Goal: Task Accomplishment & Management: Manage account settings

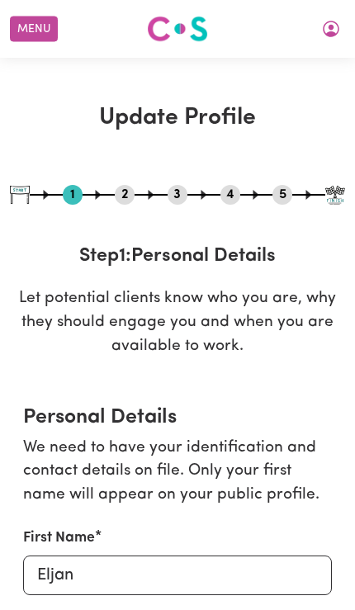
select select "[DEMOGRAPHIC_DATA]"
select select "Student Visa"
select select "Studying a healthcare related degree or qualification"
select select "58"
select select "78"
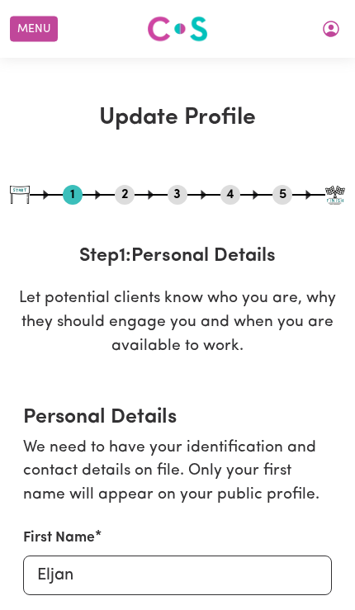
select select "98"
select select "130"
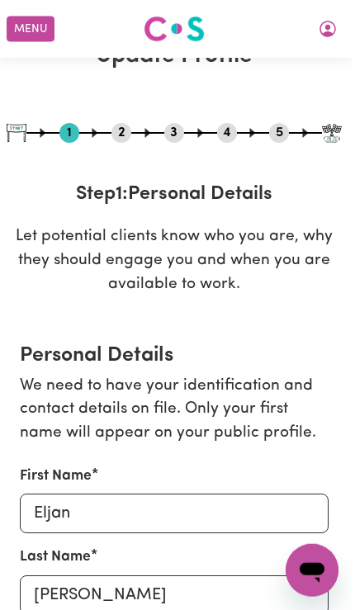
scroll to position [0, 1]
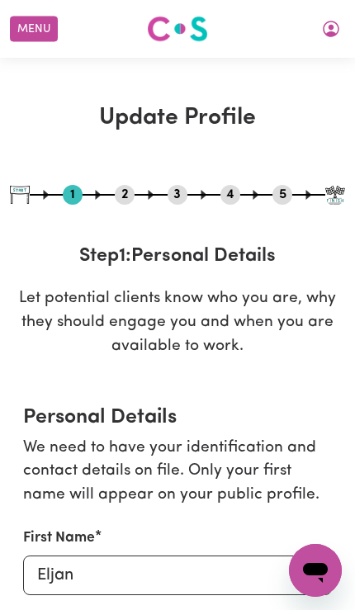
click at [265, 187] on div "1 2 3 4 5" at bounding box center [177, 195] width 335 height 20
click at [281, 189] on button "5" at bounding box center [282, 194] width 20 height 21
select select "I am providing services by being employed by an organisation"
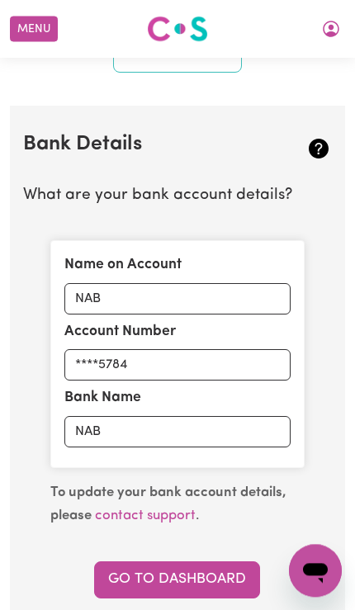
scroll to position [1210, 1]
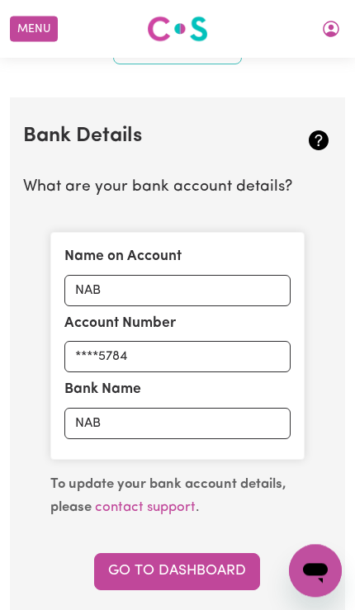
click at [225, 570] on link "Go to Dashboard" at bounding box center [177, 571] width 166 height 36
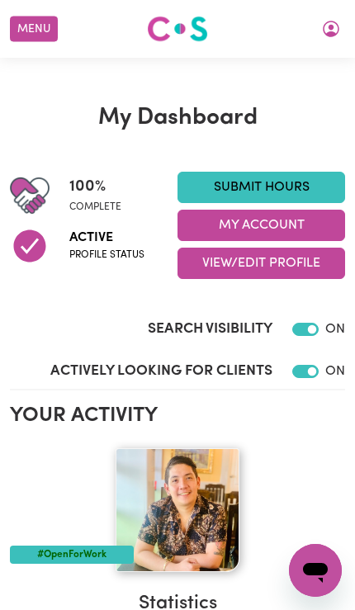
click at [341, 26] on button "My Account" at bounding box center [331, 29] width 35 height 28
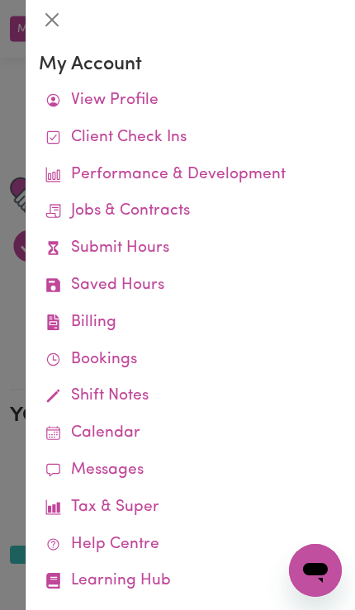
click at [65, 348] on link "Bookings" at bounding box center [190, 360] width 303 height 37
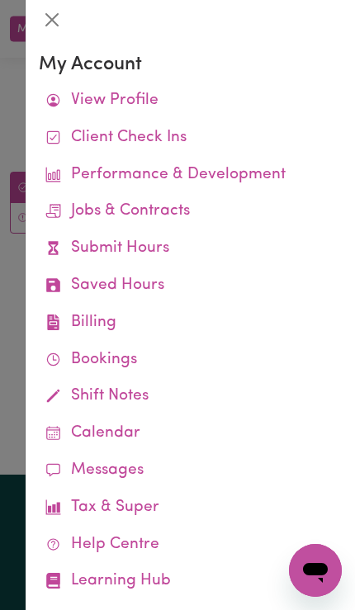
click at [14, 304] on div at bounding box center [177, 305] width 355 height 610
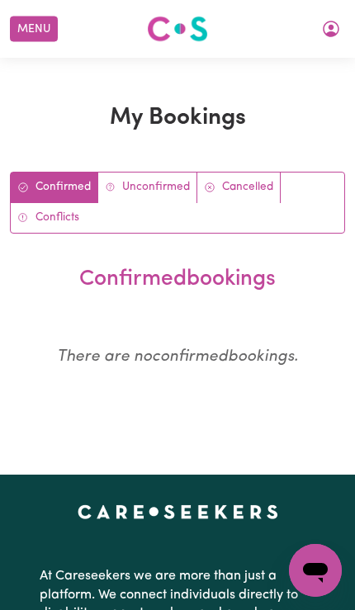
click at [336, 33] on icon "My Account" at bounding box center [331, 29] width 20 height 20
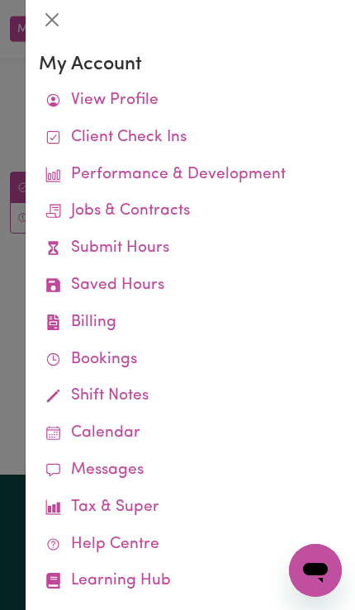
click at [9, 245] on div at bounding box center [177, 305] width 355 height 610
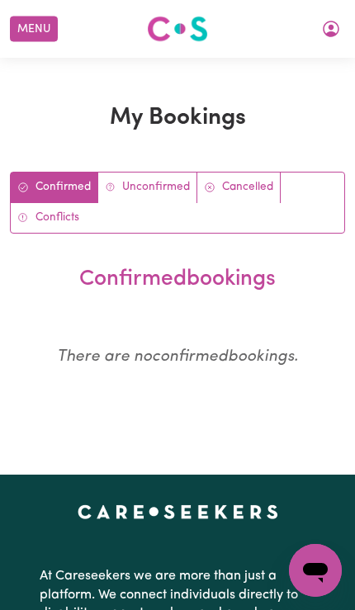
click at [24, 39] on button "Menu" at bounding box center [34, 30] width 48 height 26
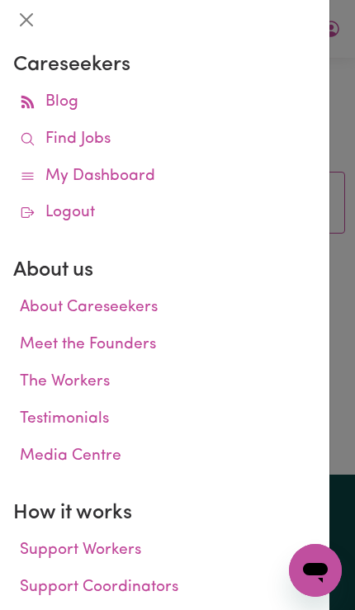
click at [39, 182] on link "My Dashboard" at bounding box center [164, 177] width 303 height 37
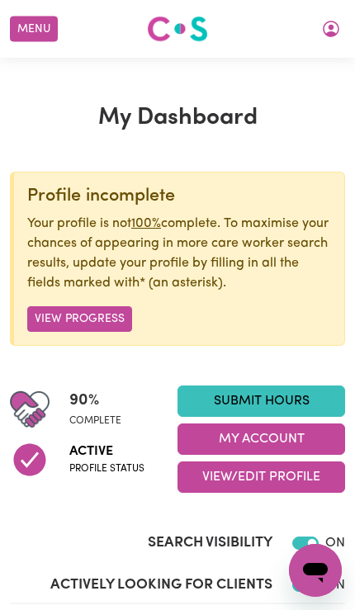
click at [301, 482] on button "View/Edit Profile" at bounding box center [262, 477] width 168 height 31
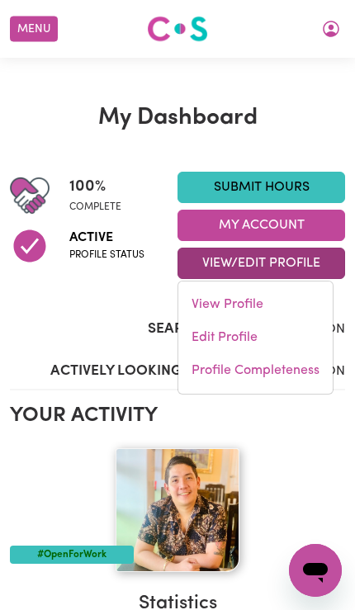
click at [284, 340] on link "Edit Profile" at bounding box center [255, 337] width 154 height 33
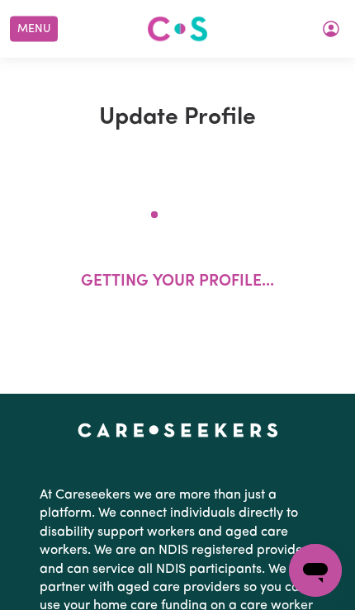
select select "[DEMOGRAPHIC_DATA]"
select select "Student Visa"
select select "Studying a healthcare related degree or qualification"
select select "58"
select select "78"
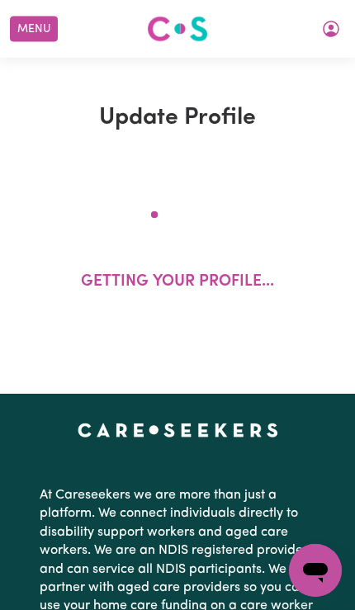
select select "98"
select select "130"
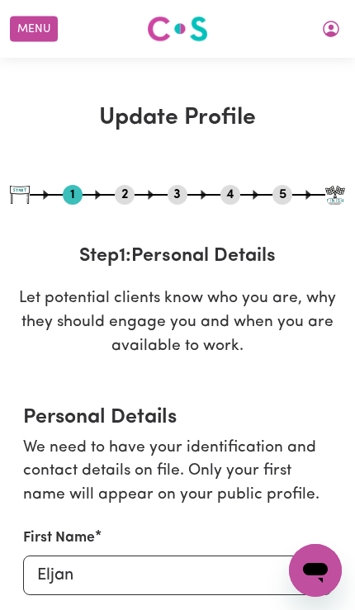
click at [290, 192] on button "5" at bounding box center [282, 194] width 20 height 21
select select "I am providing services by being employed by an organisation"
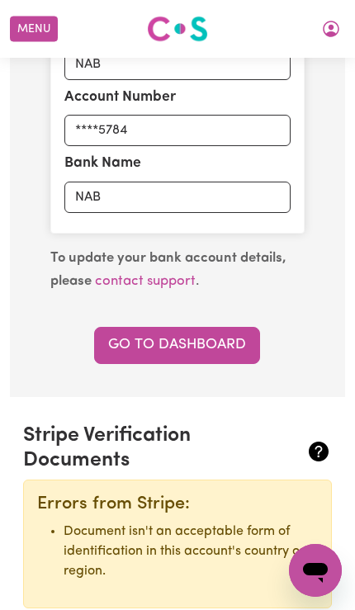
scroll to position [1436, 0]
